Goal: Transaction & Acquisition: Purchase product/service

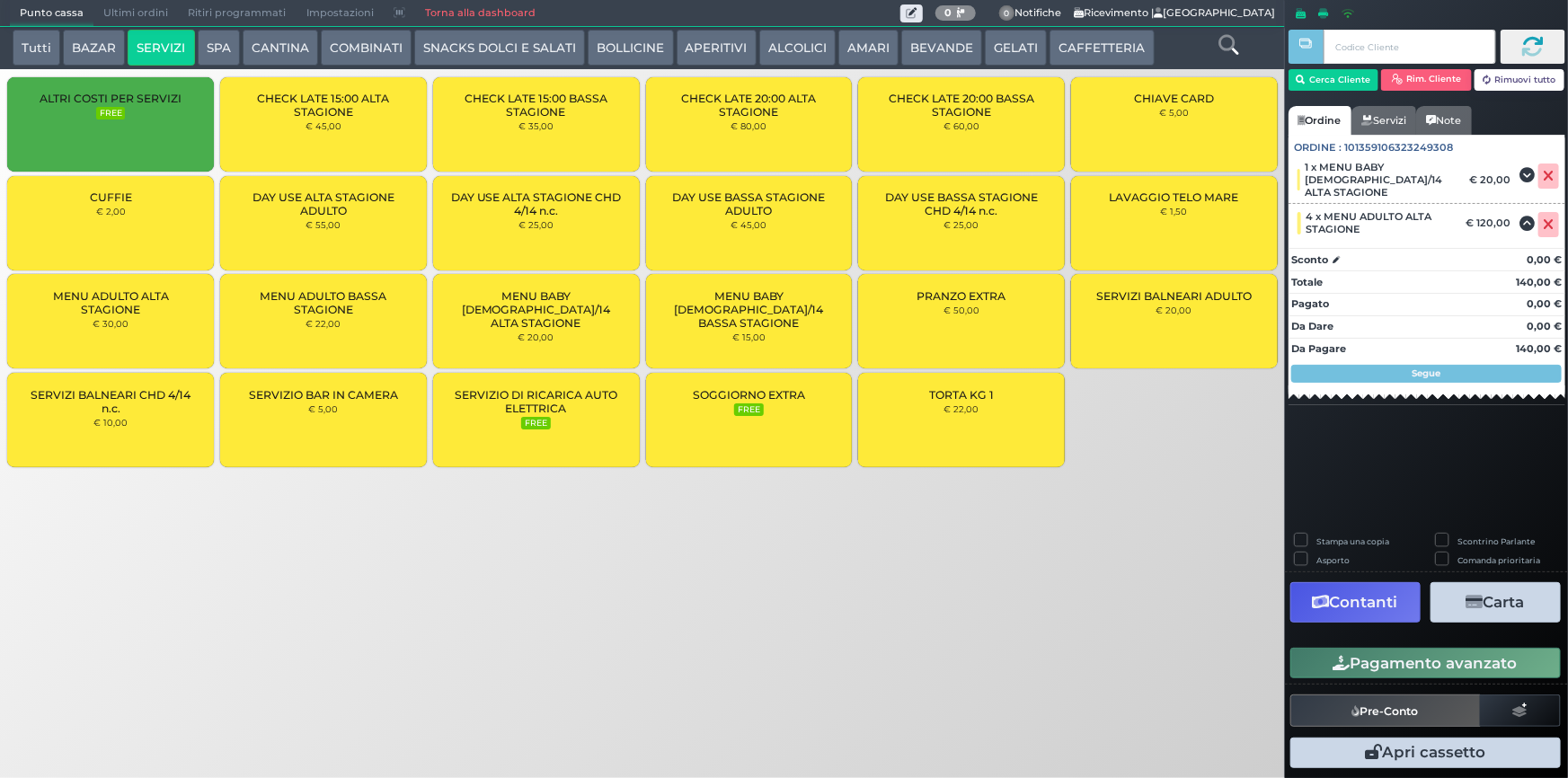
click at [930, 46] on button "BEVANDE" at bounding box center [941, 47] width 81 height 36
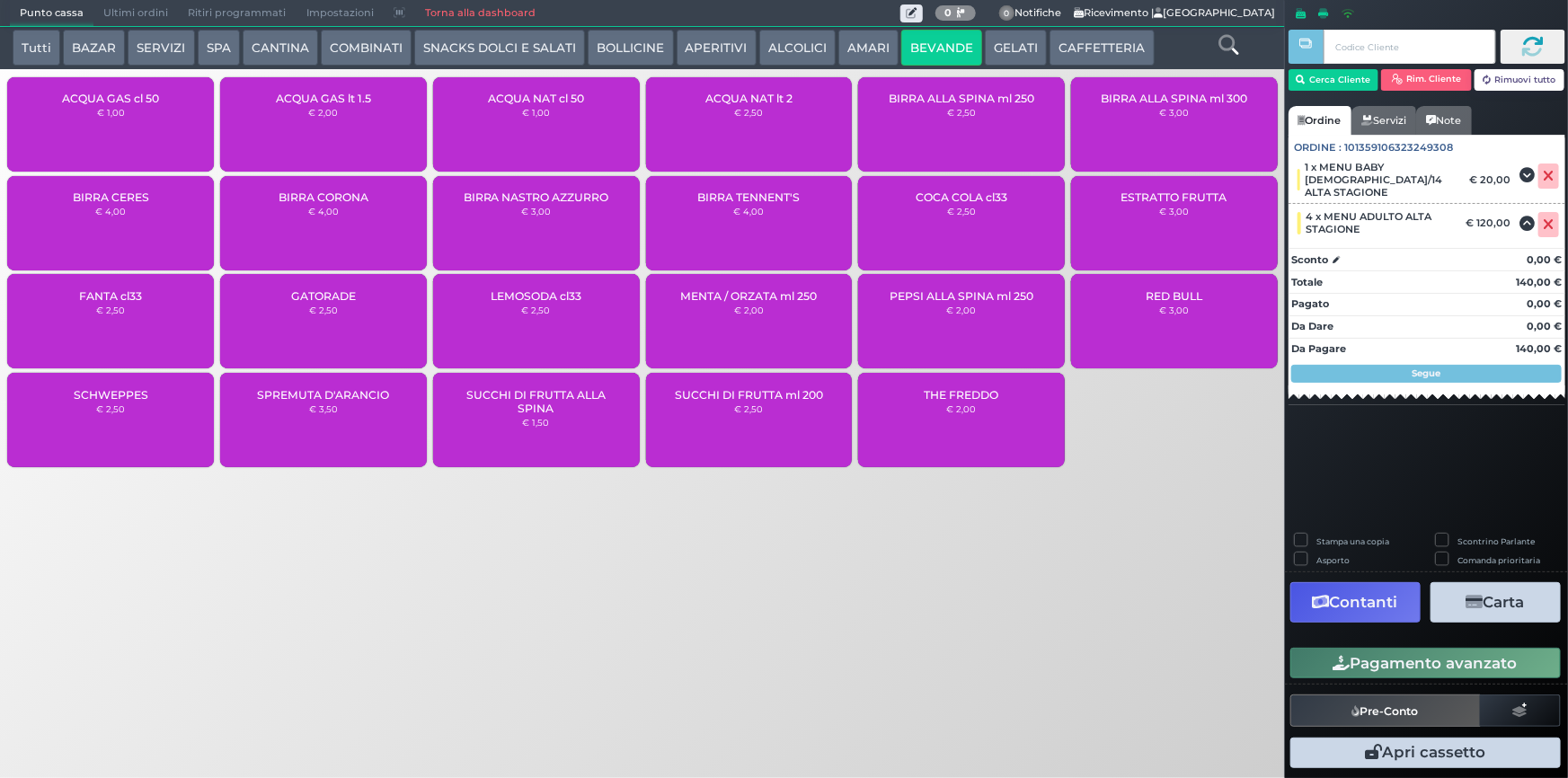
click at [987, 49] on button "GELATI" at bounding box center [1015, 47] width 62 height 36
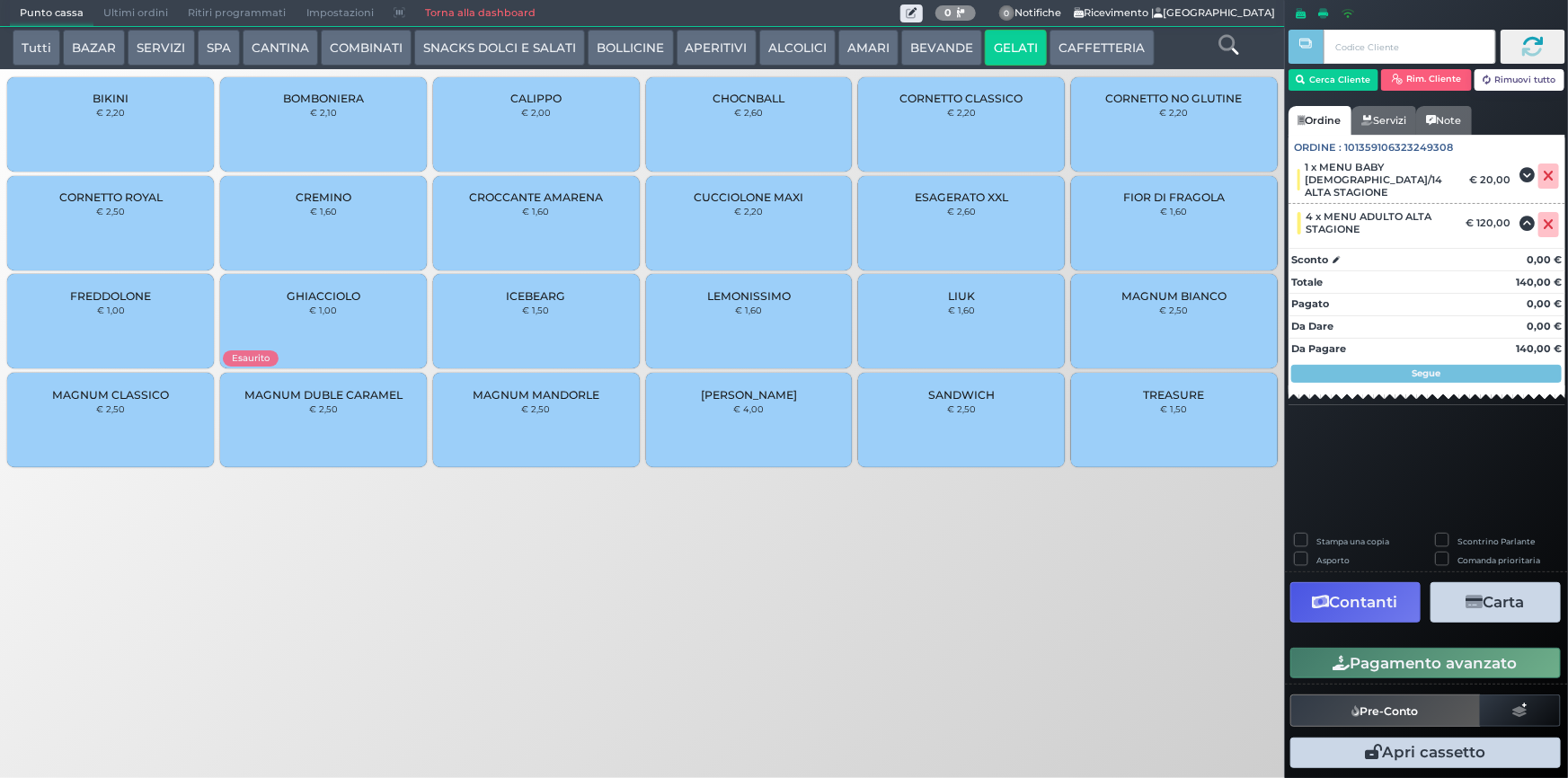
click at [1174, 316] on div "MAGNUM BIANCO € 2,50" at bounding box center [1174, 321] width 207 height 94
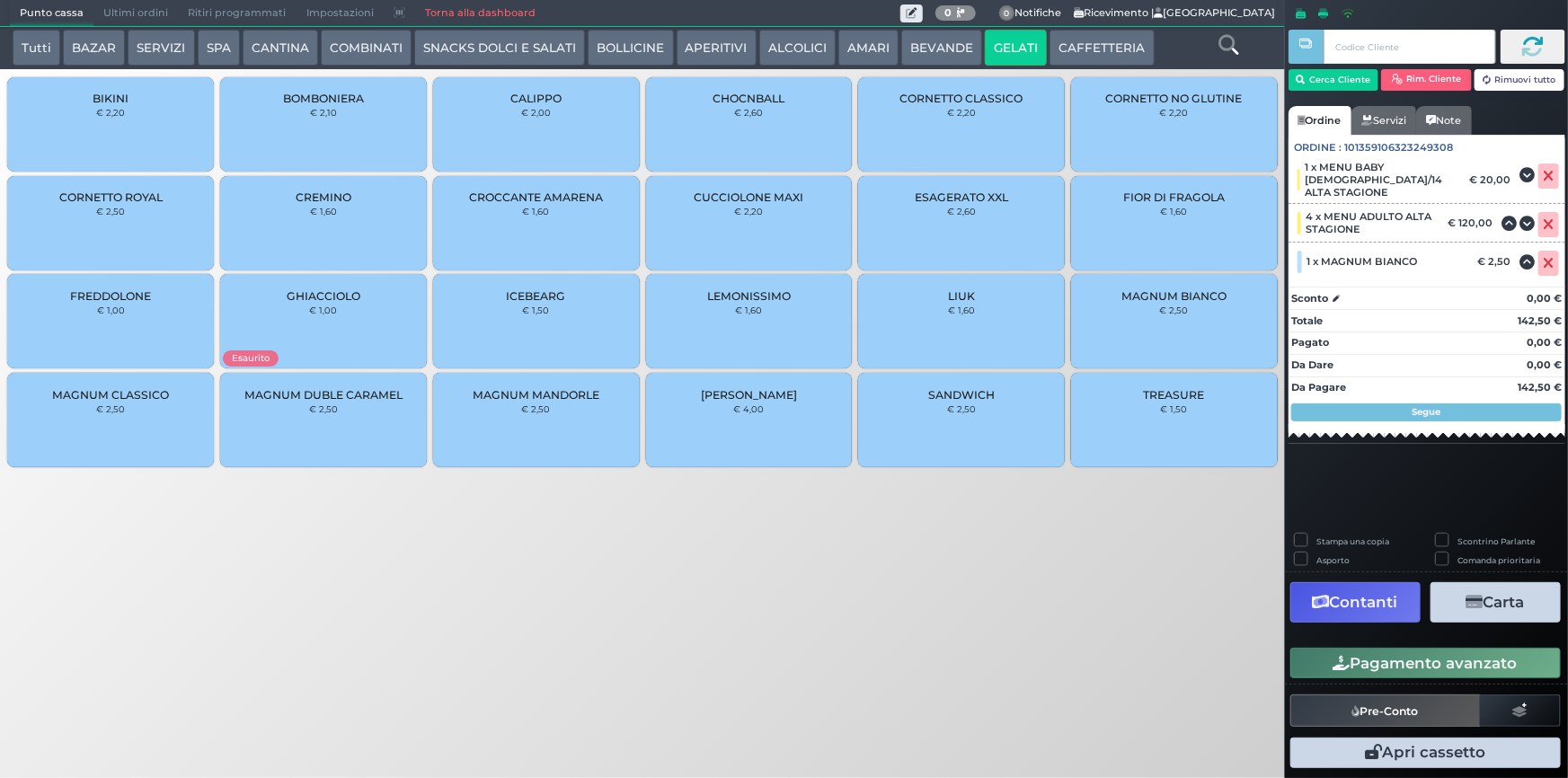
click at [1389, 672] on button "Pagamento avanzato" at bounding box center [1425, 663] width 270 height 30
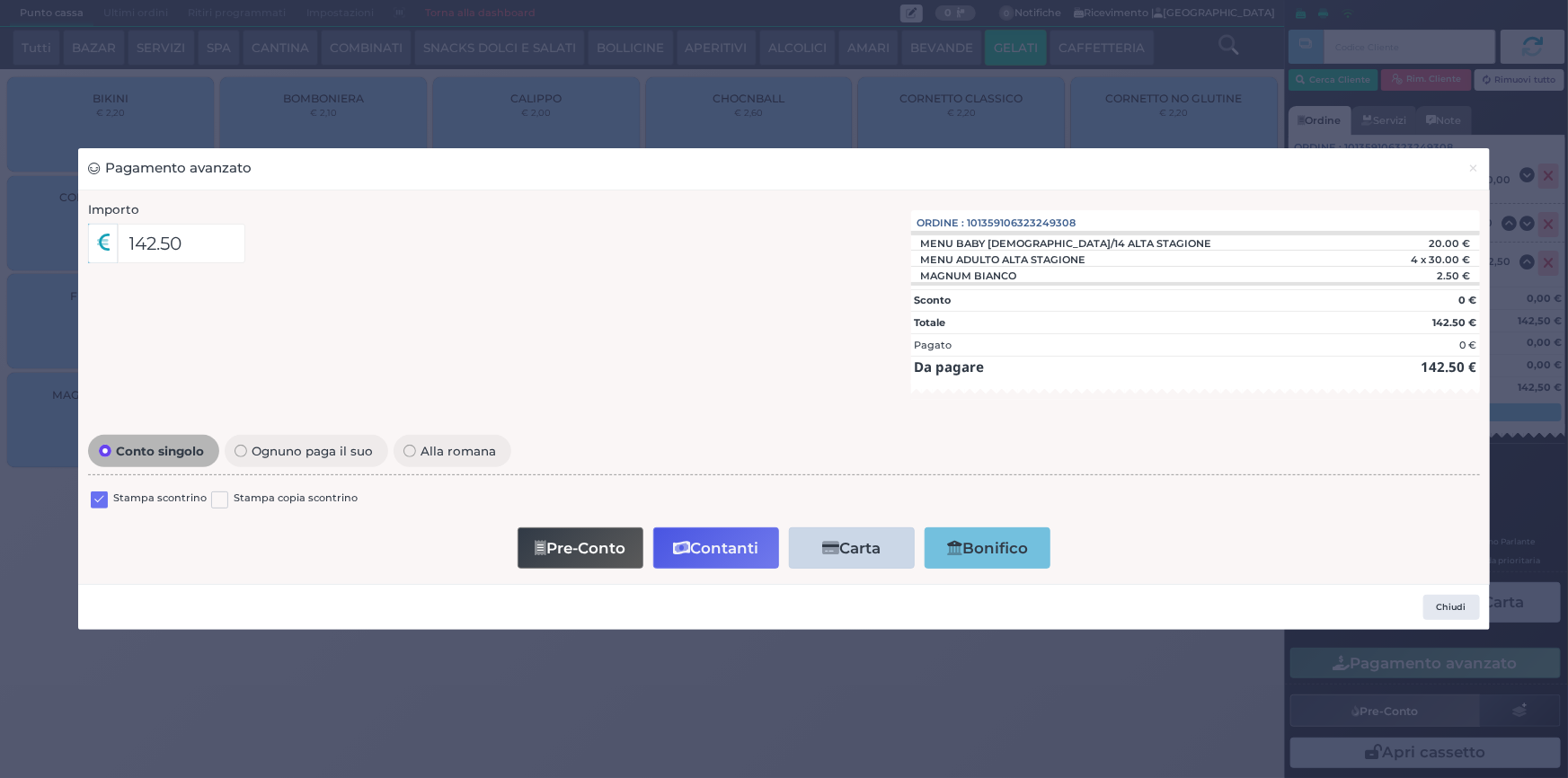
click at [100, 499] on label at bounding box center [100, 500] width 17 height 17
click at [0, 0] on input "checkbox" at bounding box center [0, 0] width 0 height 0
click at [692, 555] on button "Contanti" at bounding box center [716, 547] width 126 height 41
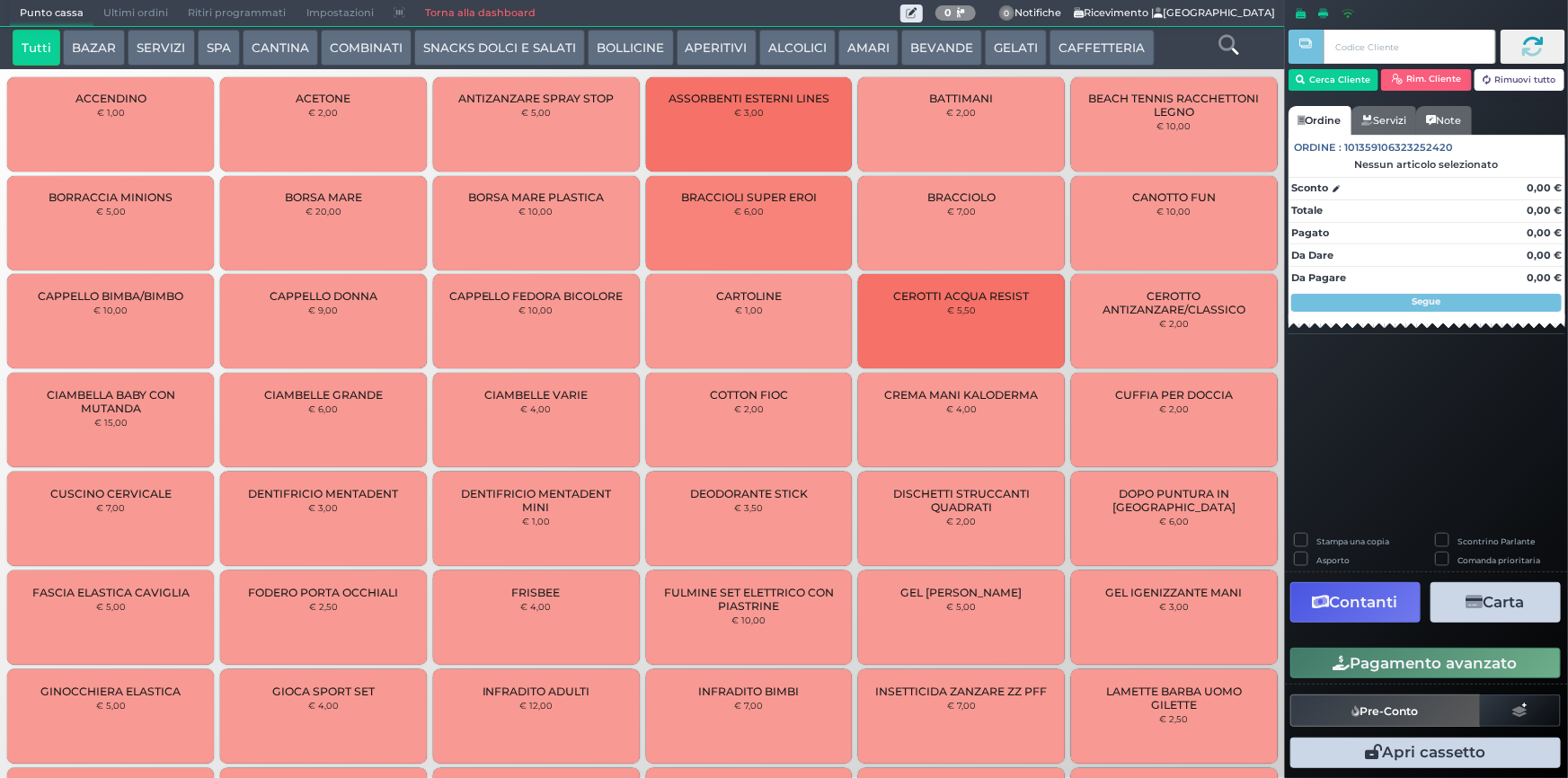
click at [126, 1] on span "Ultimi ordini" at bounding box center [136, 13] width 84 height 26
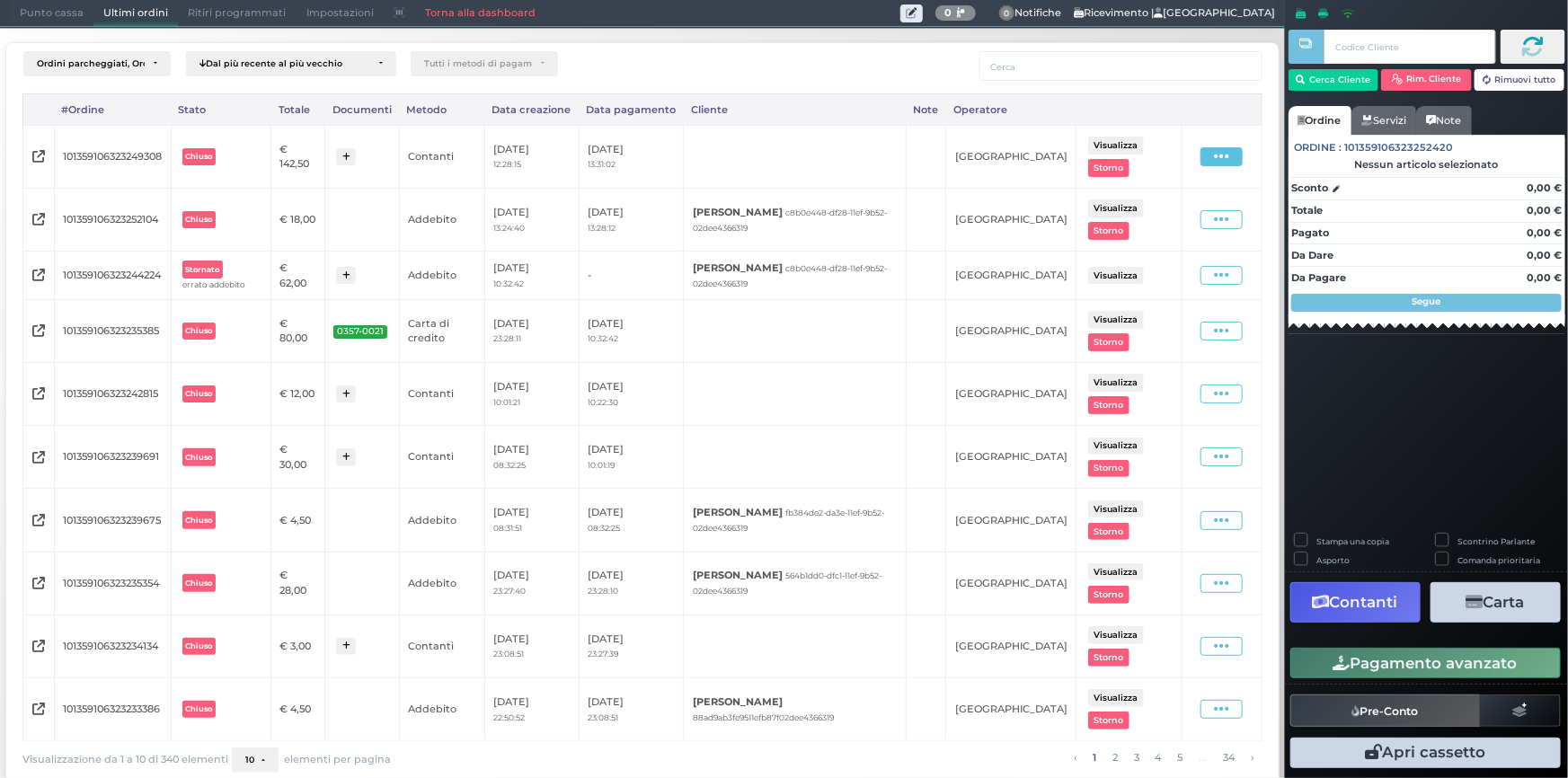
click at [1214, 148] on icon at bounding box center [1222, 157] width 15 height 17
click at [1151, 240] on span "Storno" at bounding box center [1164, 242] width 35 height 15
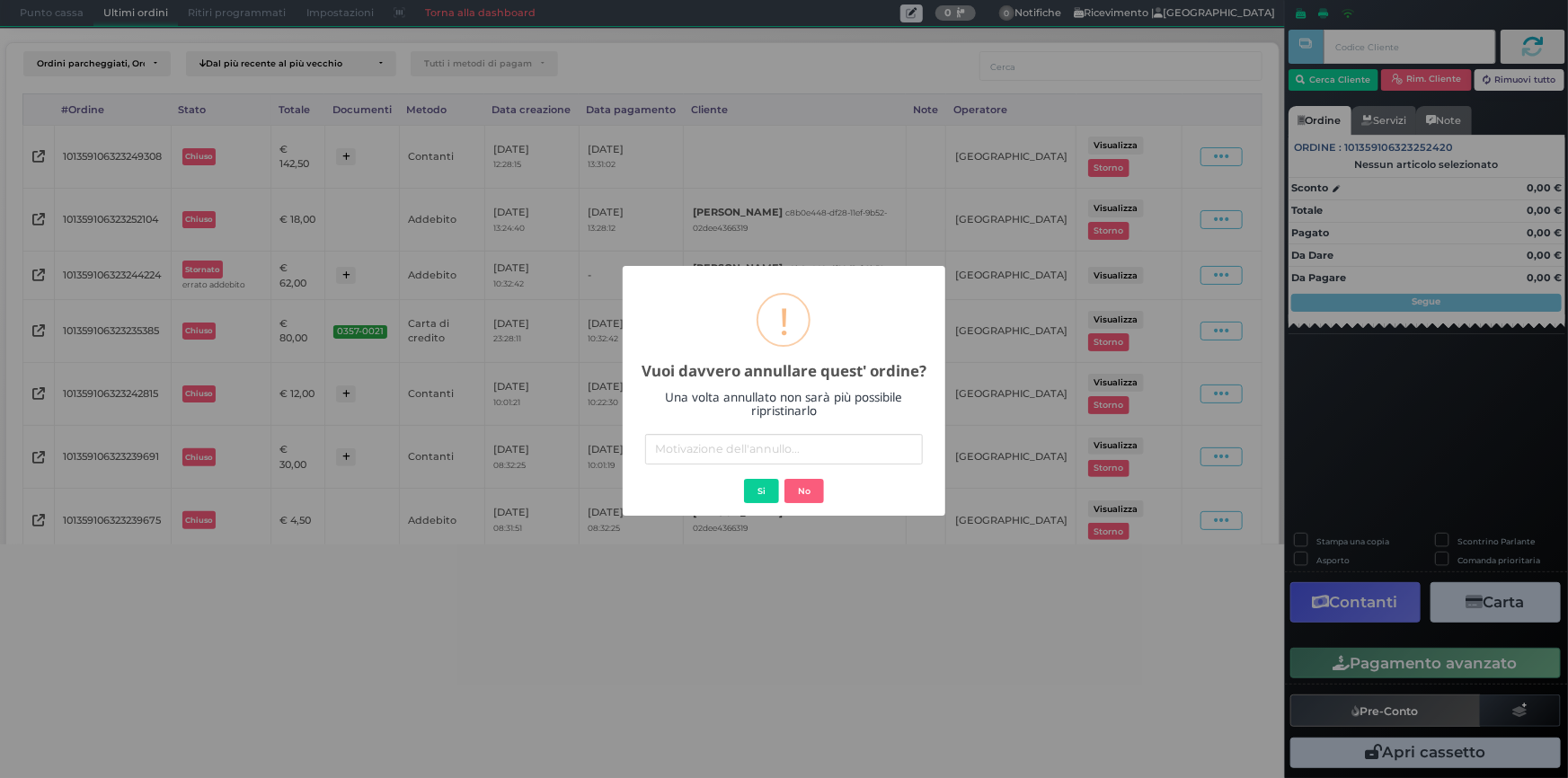
click at [770, 452] on input "text" at bounding box center [784, 450] width 277 height 29
type input "errato addebito"
click at [766, 491] on button "Si" at bounding box center [761, 491] width 35 height 26
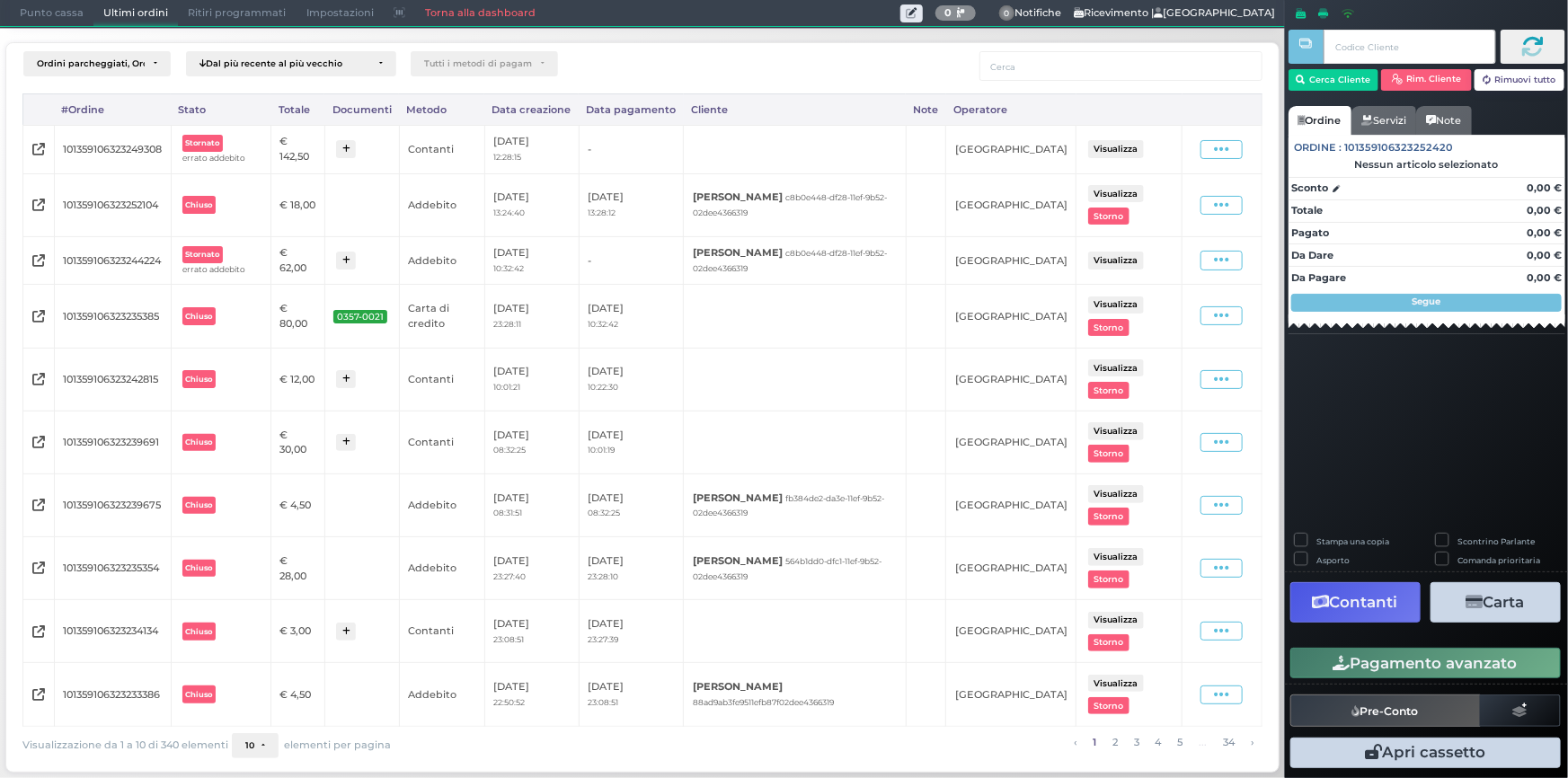
click at [43, 9] on span "Punto cassa" at bounding box center [51, 13] width 83 height 26
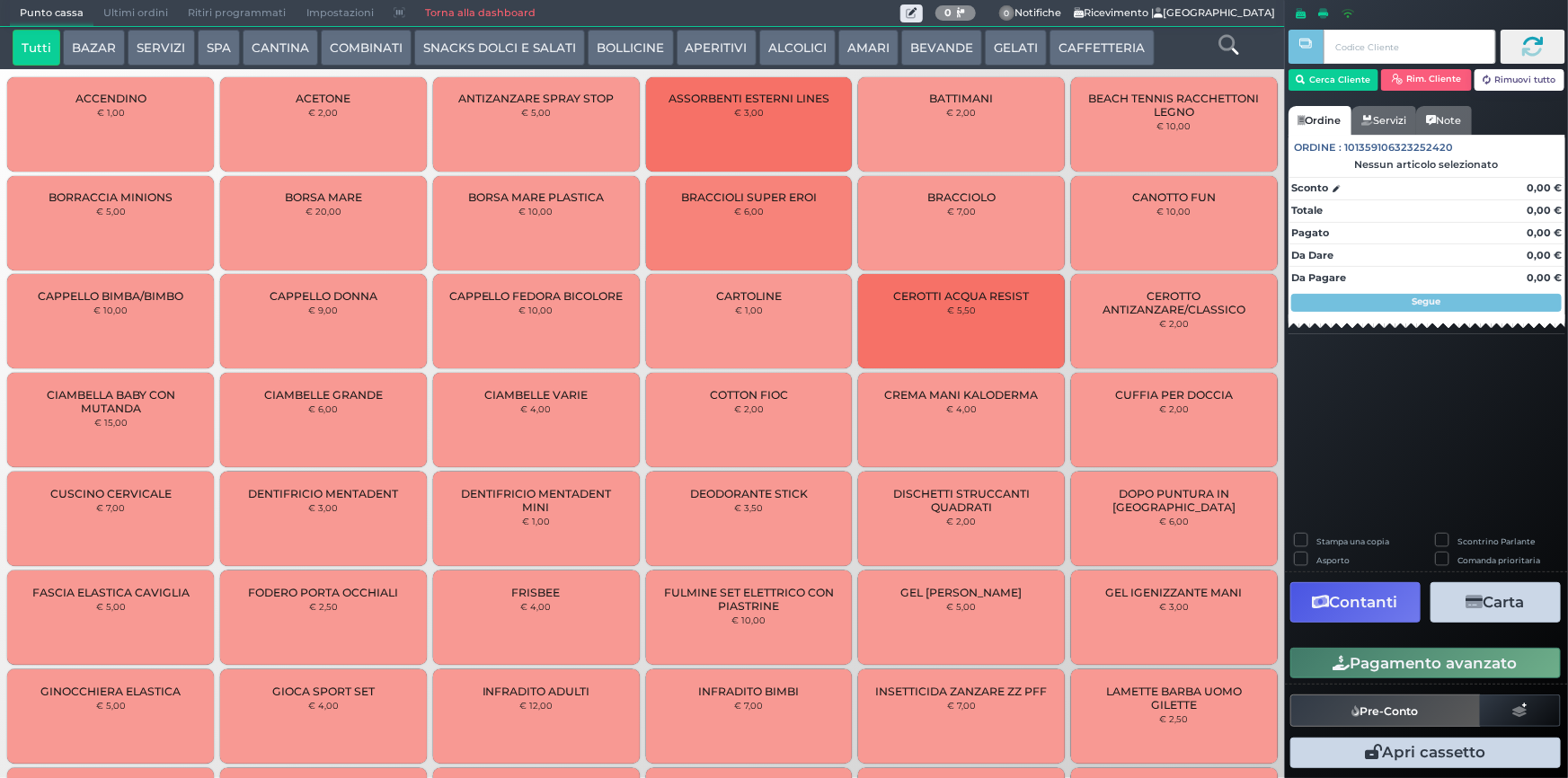
click at [988, 48] on button "GELATI" at bounding box center [1015, 47] width 62 height 36
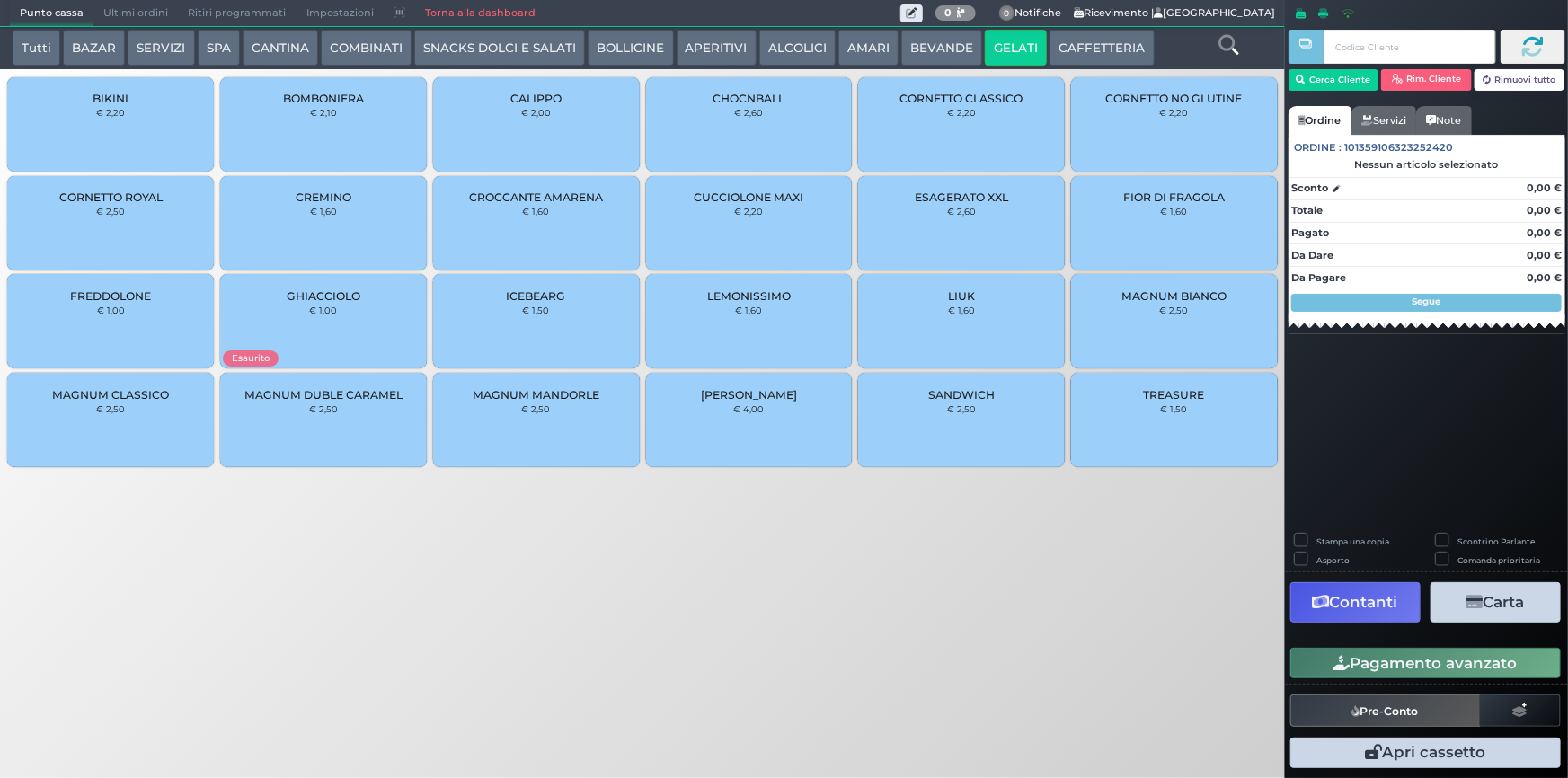
click at [1177, 321] on div "MAGNUM BIANCO € 2,50" at bounding box center [1174, 321] width 207 height 94
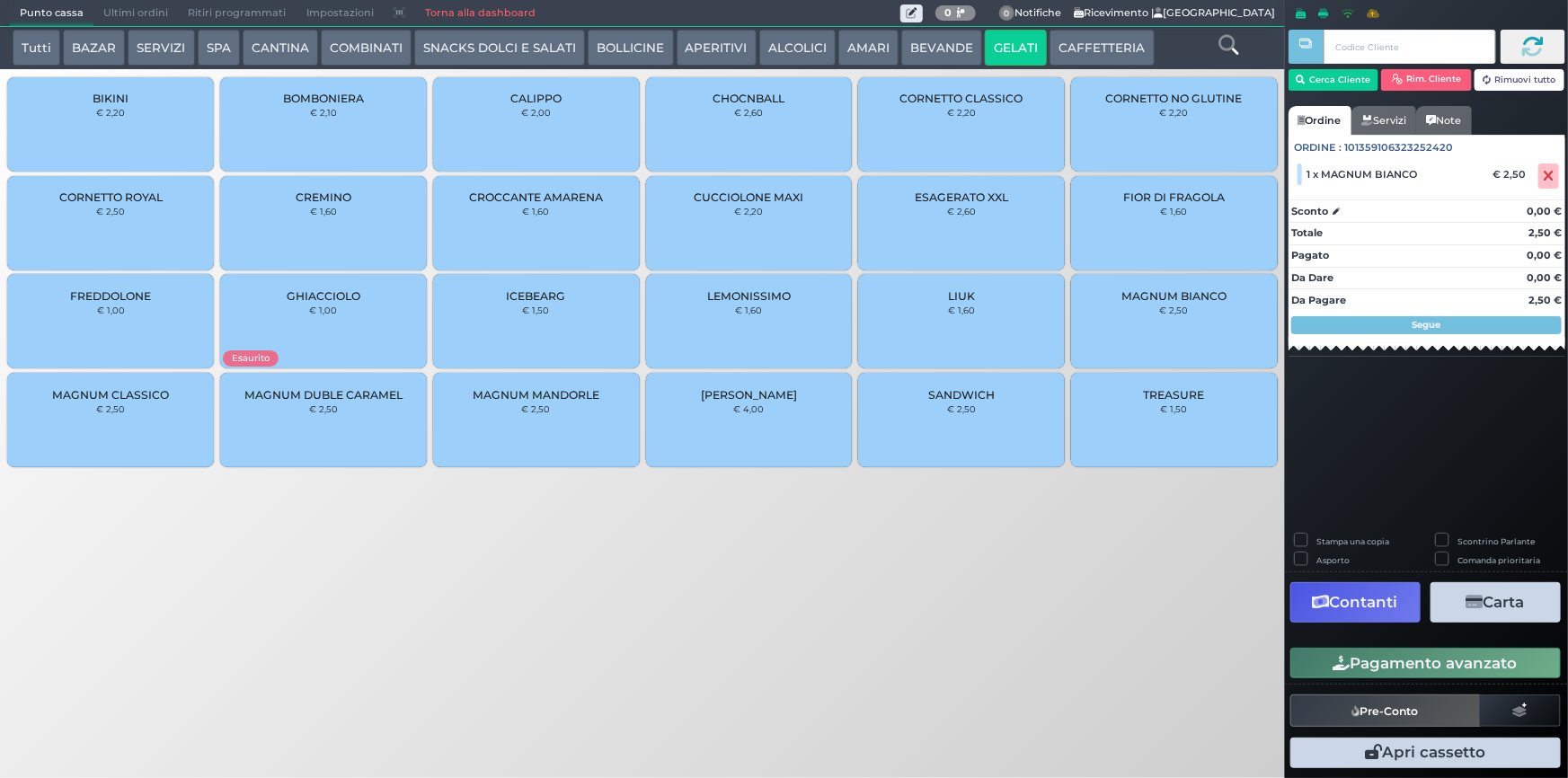
click at [1437, 662] on button "Pagamento avanzato" at bounding box center [1425, 663] width 270 height 30
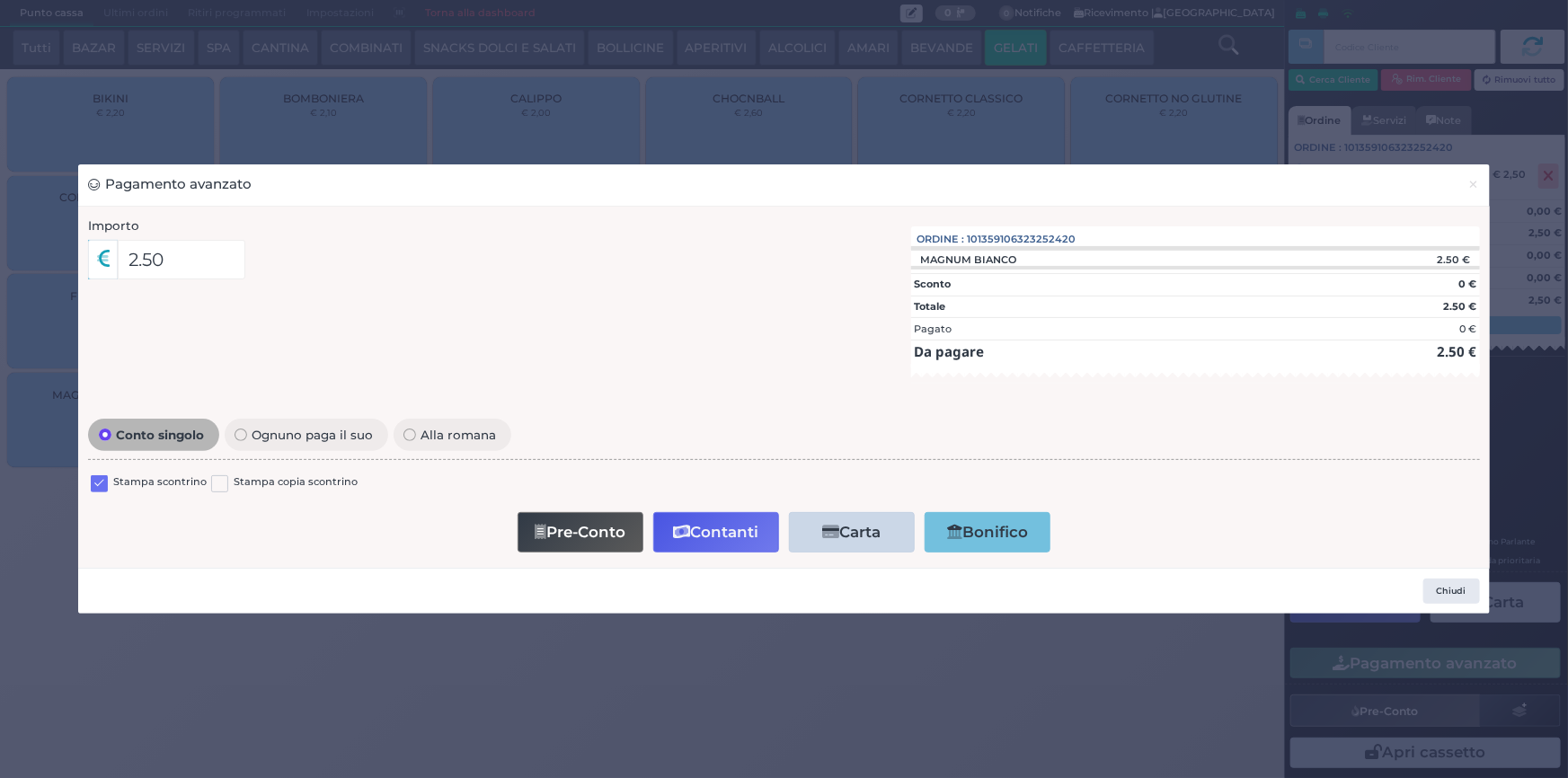
click at [98, 481] on label at bounding box center [100, 484] width 17 height 17
click at [0, 0] on input "checkbox" at bounding box center [0, 0] width 0 height 0
click at [710, 542] on button "Contanti" at bounding box center [716, 532] width 126 height 41
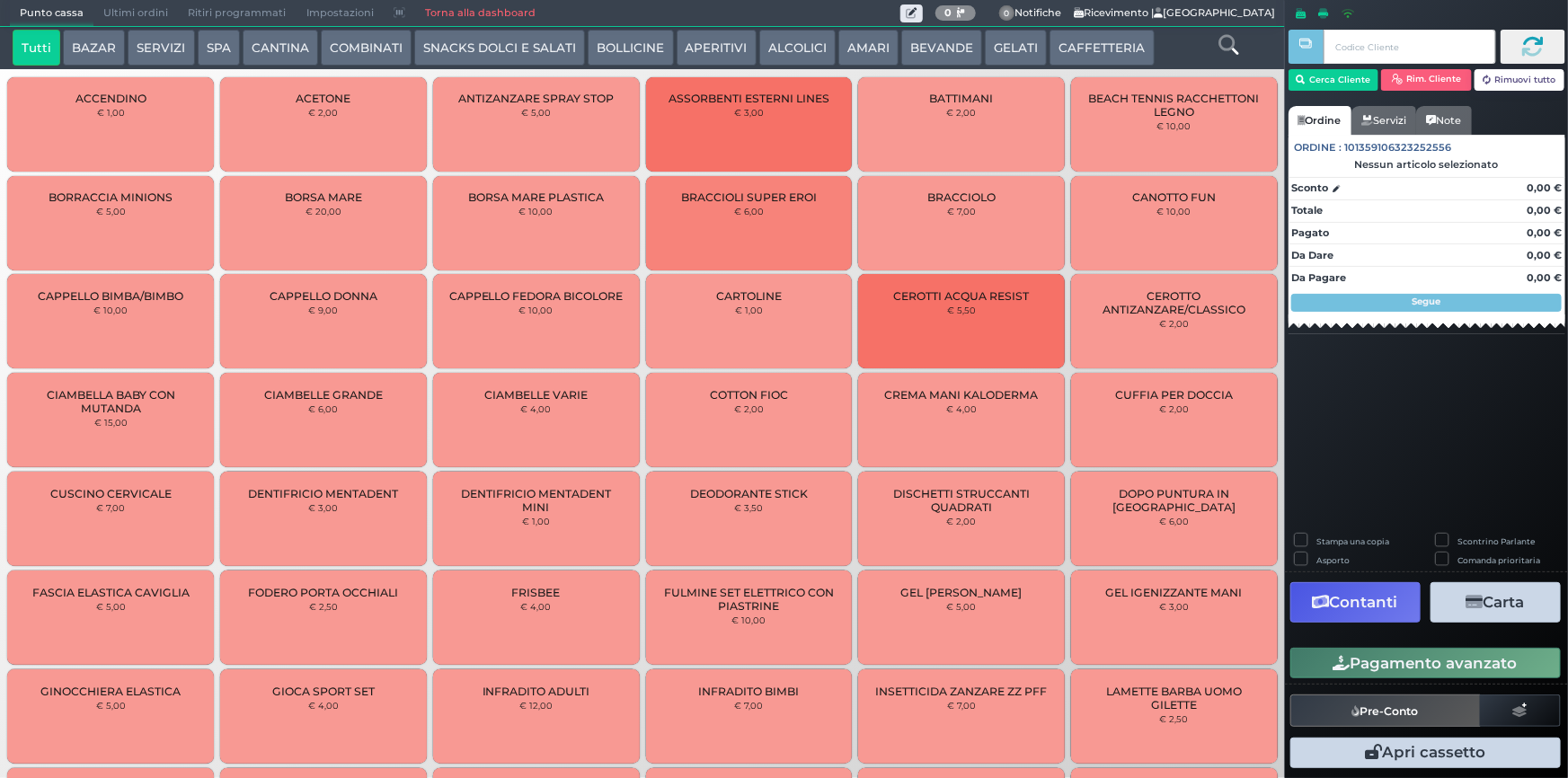
click at [138, 9] on span "Ultimi ordini" at bounding box center [136, 13] width 84 height 26
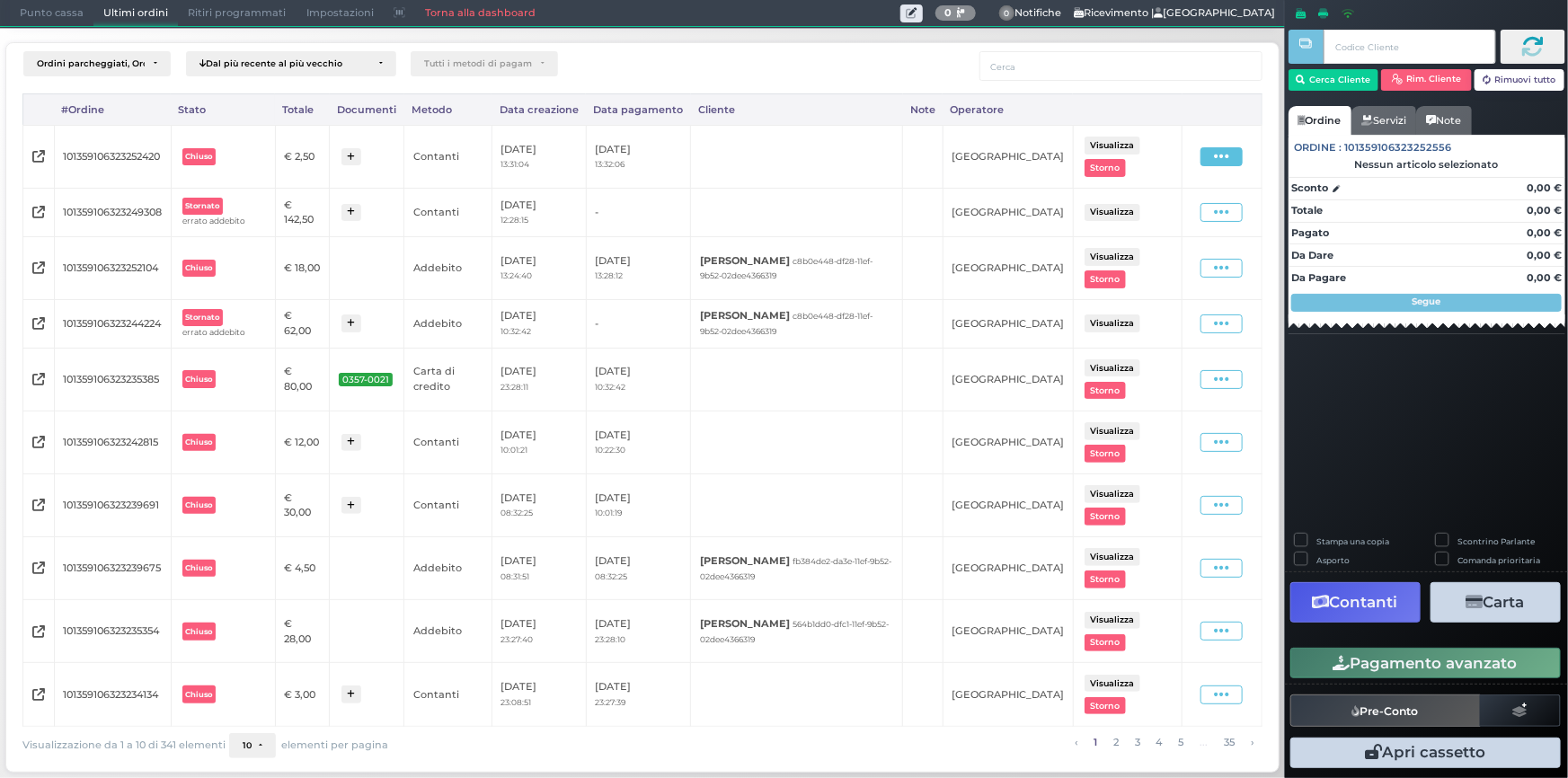
click at [1224, 157] on icon at bounding box center [1222, 157] width 15 height 17
click at [1180, 203] on span "Ristampa Pre-Conto" at bounding box center [1185, 209] width 74 height 30
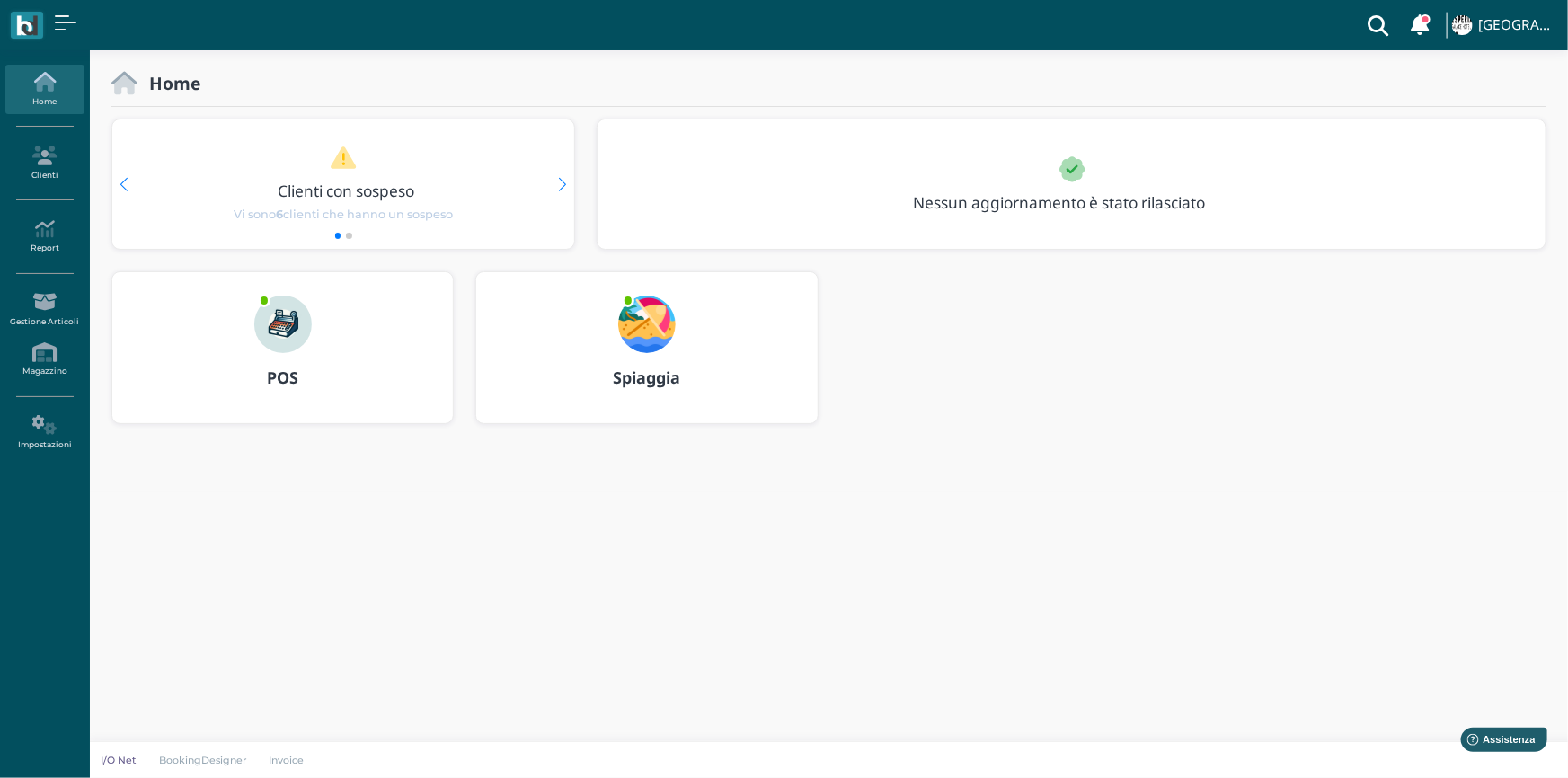
click at [643, 316] on img at bounding box center [647, 324] width 58 height 58
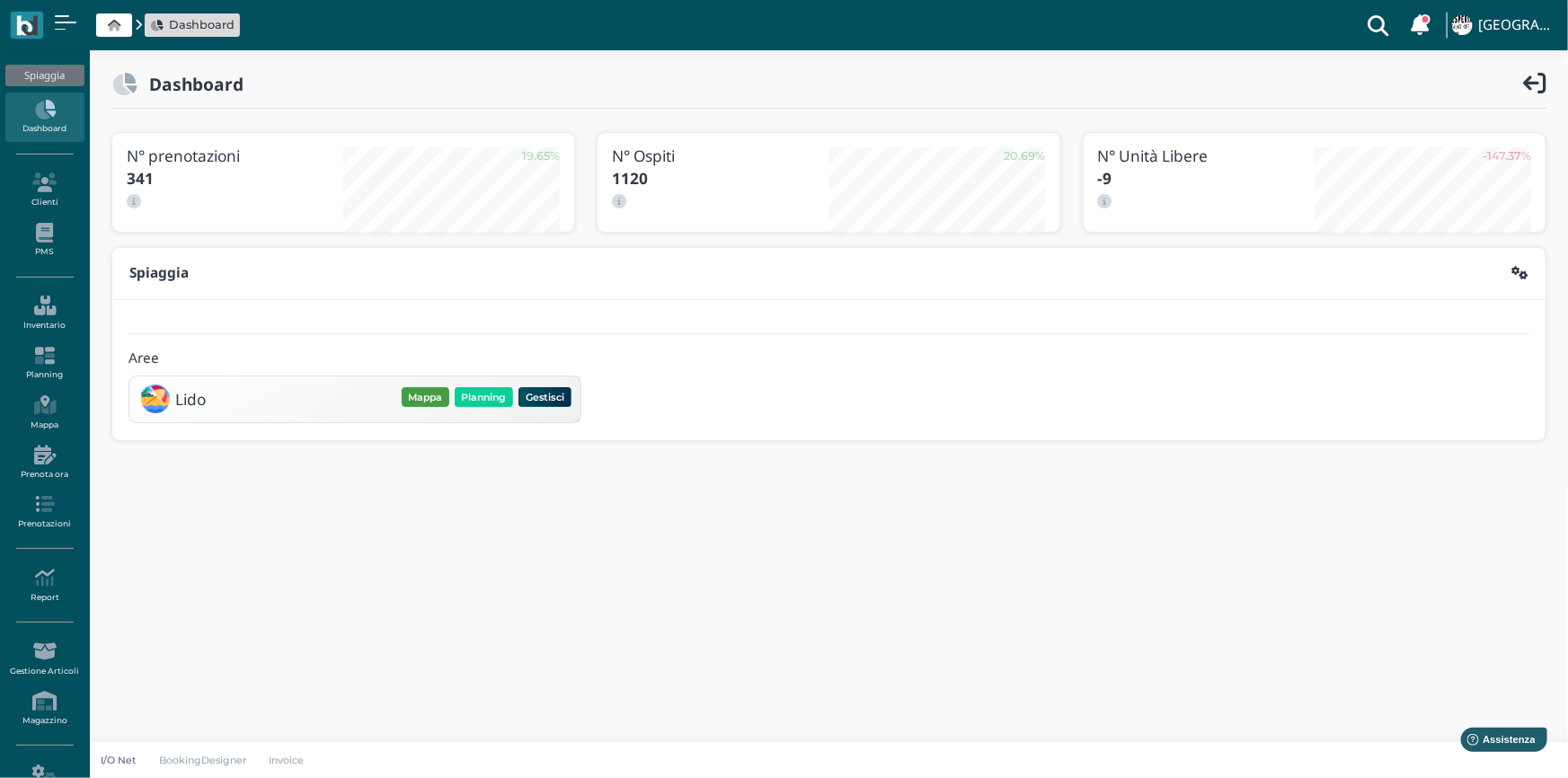
click at [428, 402] on button "Mappa" at bounding box center [425, 397] width 47 height 20
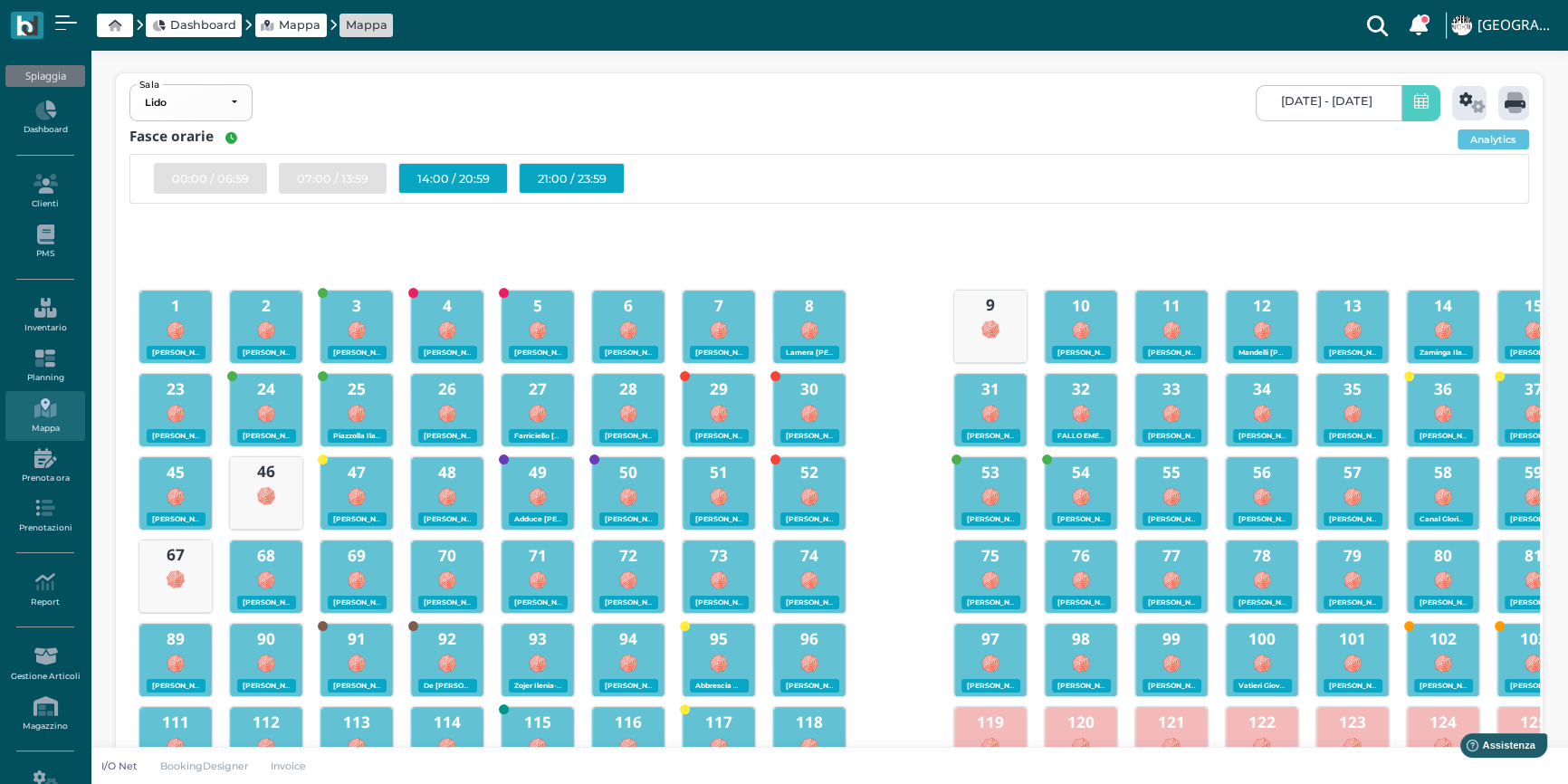
click at [189, 334] on div at bounding box center [176, 329] width 71 height 24
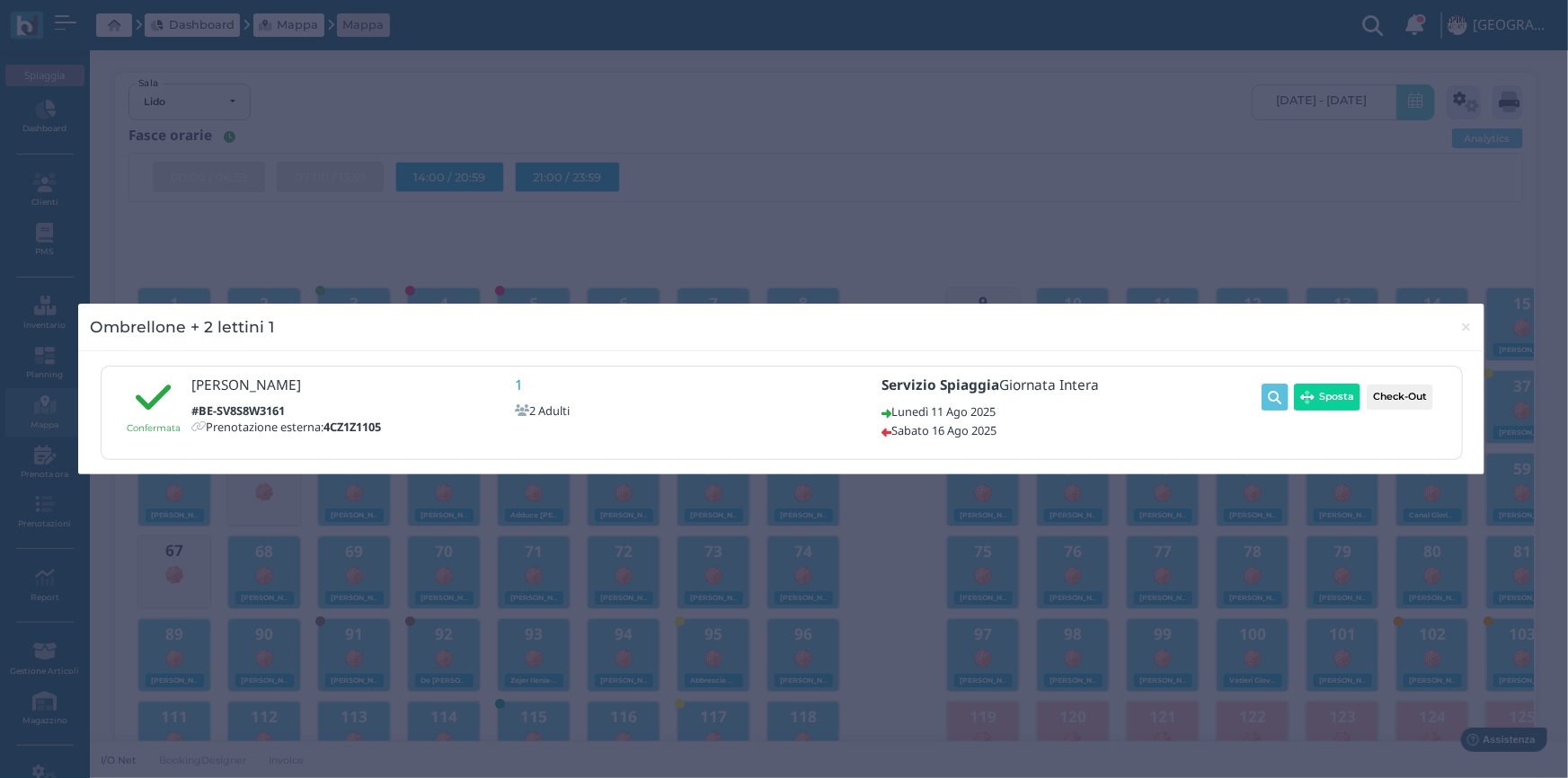
click at [494, 135] on div "Ombrellone + 2 lettini 1 × Confermata [PERSON_NAME] #BE-SV8S8W3161 Prenotazione…" at bounding box center [784, 389] width 1568 height 778
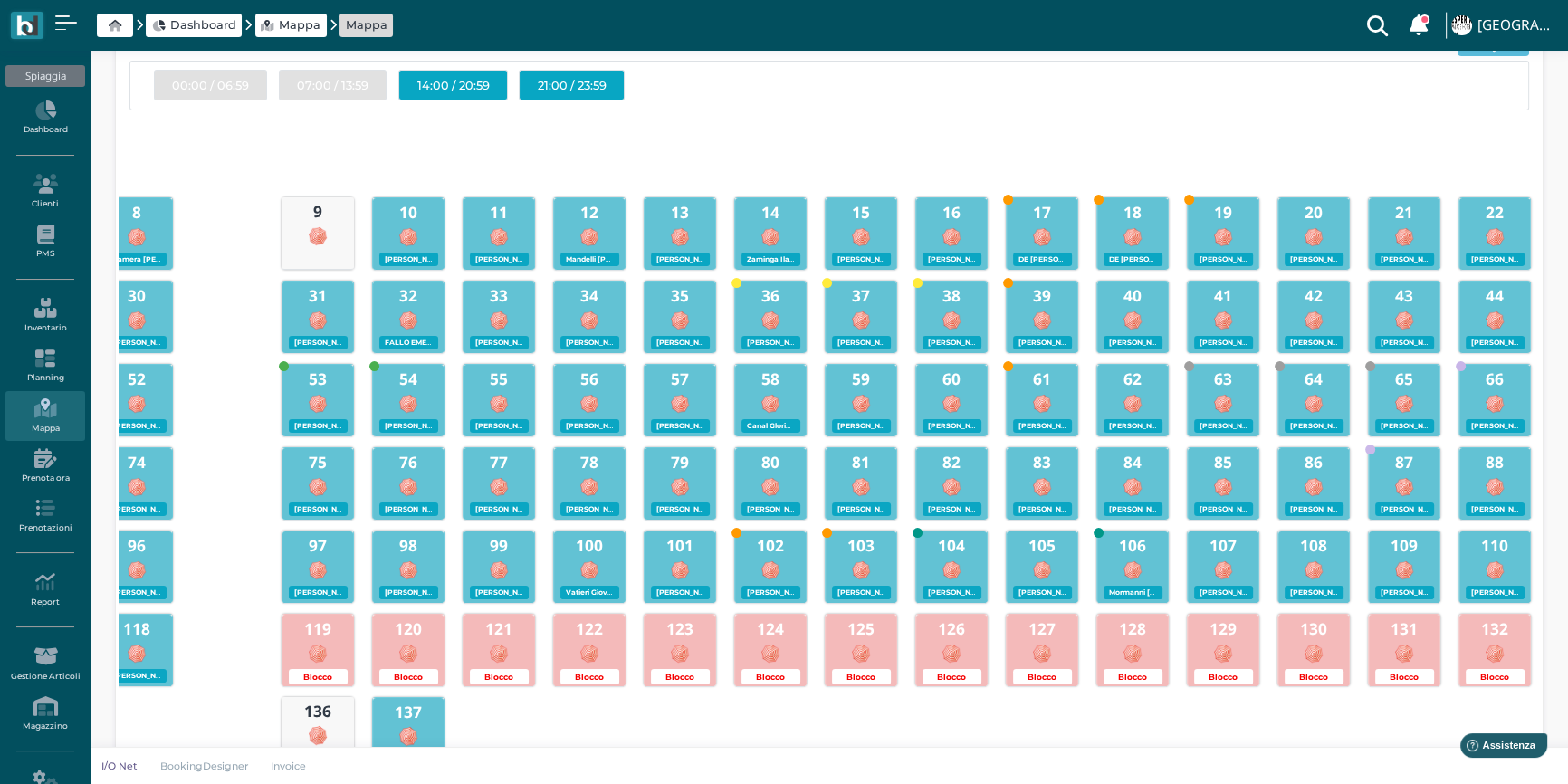
scroll to position [104, 0]
